Goal: Find specific page/section: Find specific page/section

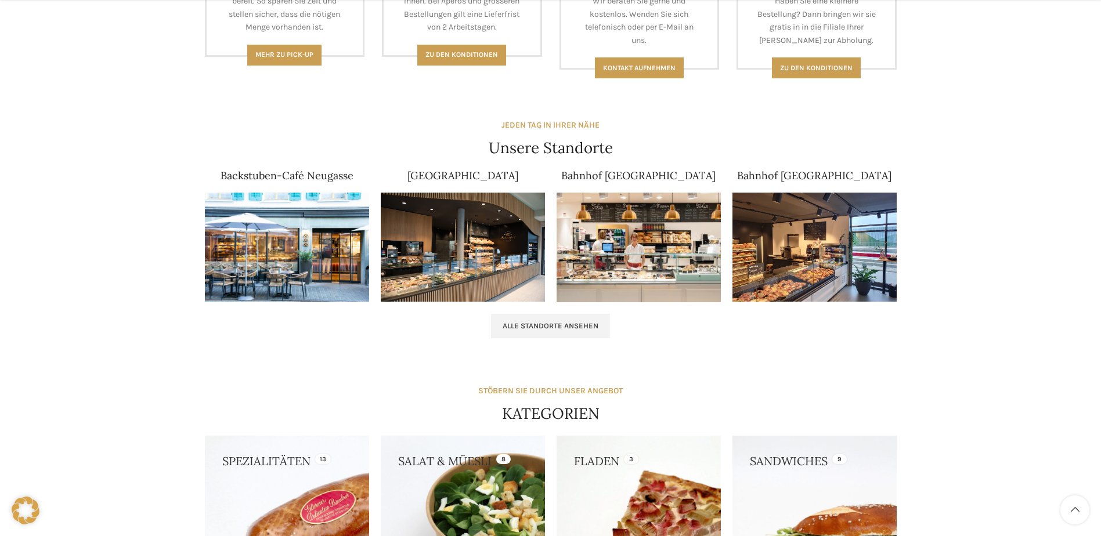
scroll to position [644, 0]
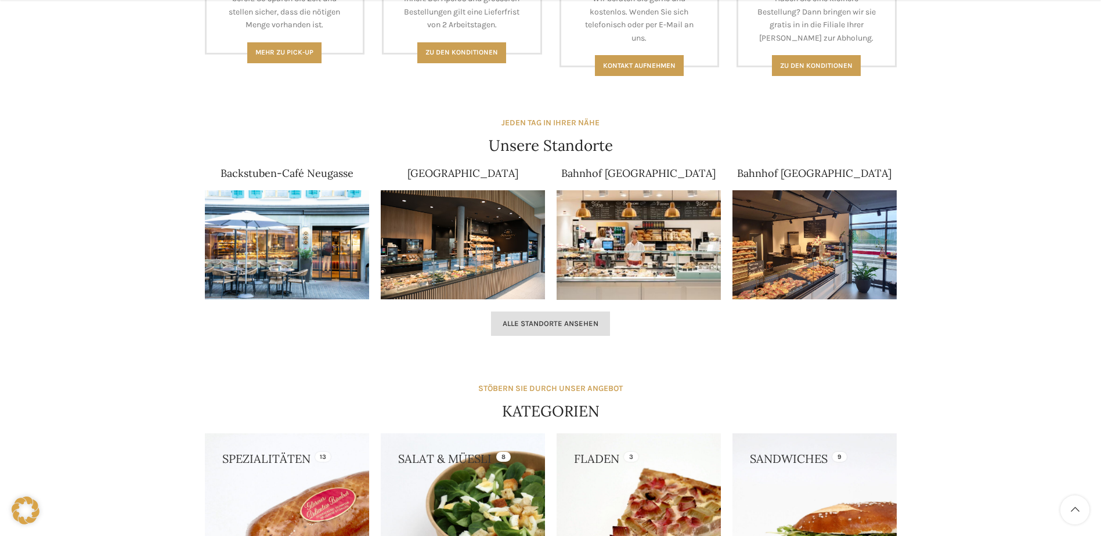
click at [547, 321] on span "Alle Standorte ansehen" at bounding box center [551, 323] width 96 height 9
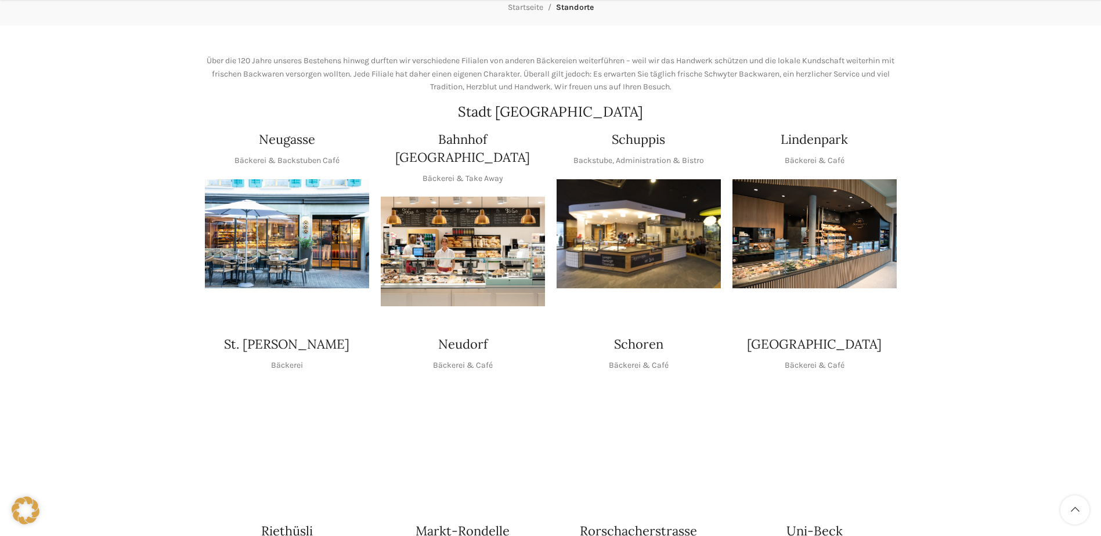
scroll to position [174, 0]
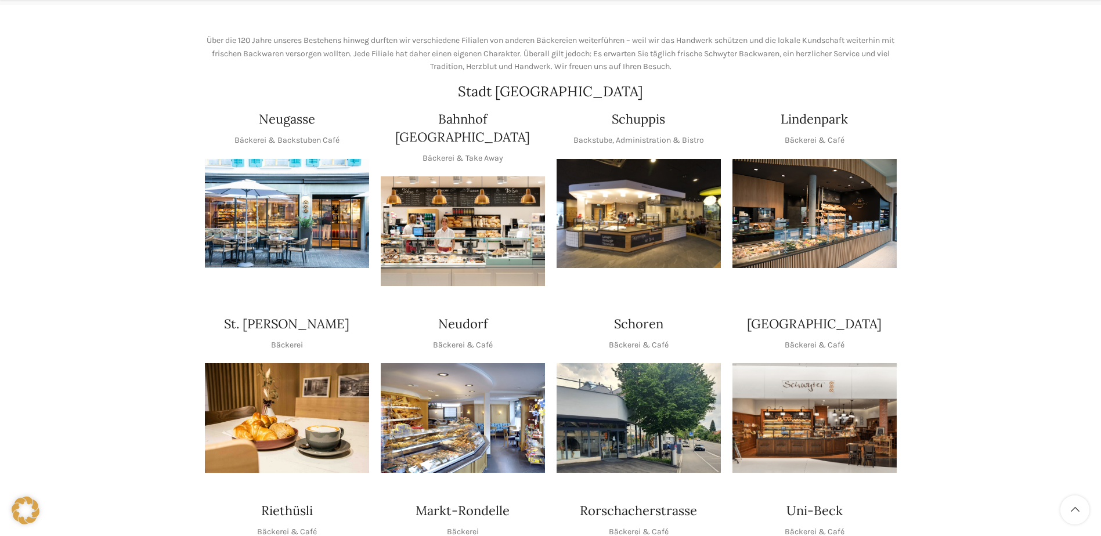
click at [452, 395] on img "1 / 1" at bounding box center [463, 418] width 164 height 110
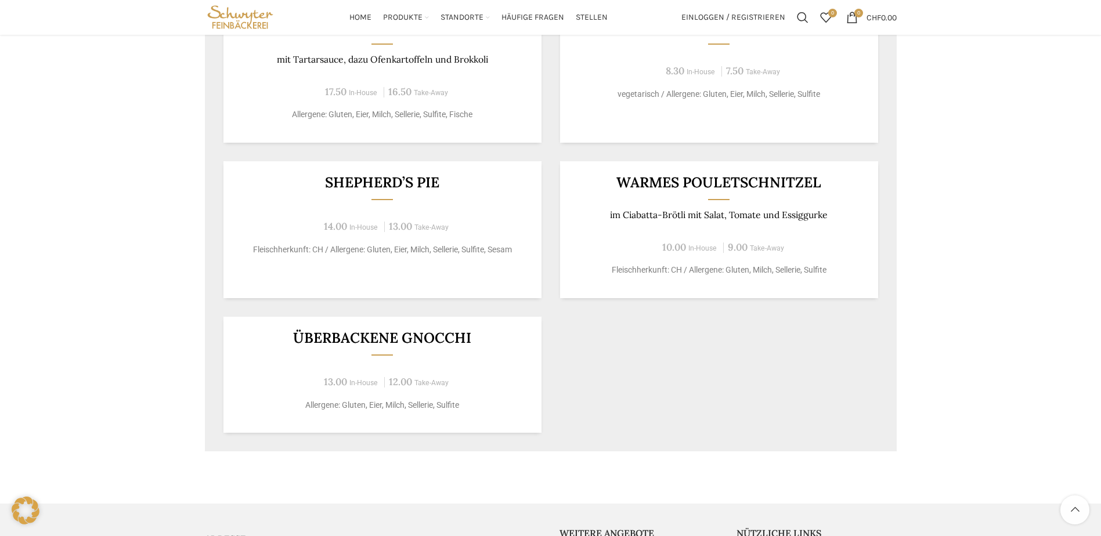
scroll to position [696, 0]
